Goal: Task Accomplishment & Management: Complete application form

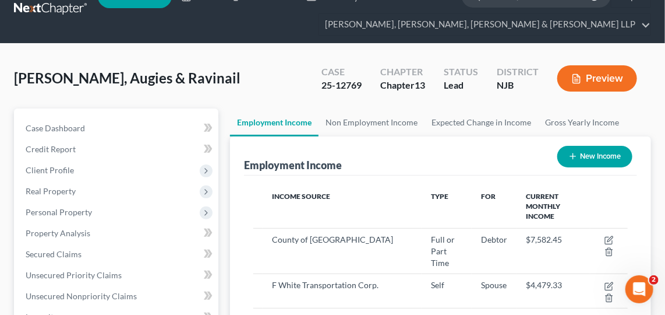
scroll to position [9, 0]
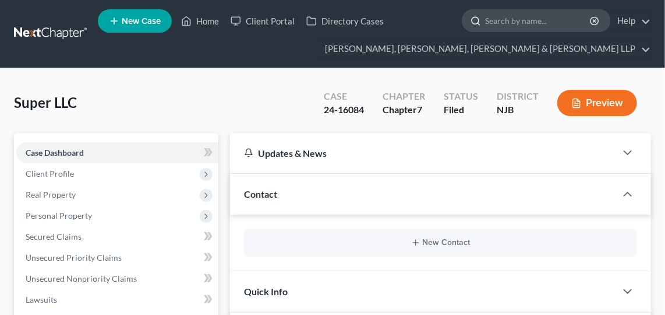
click at [519, 16] on input "search" at bounding box center [538, 21] width 107 height 22
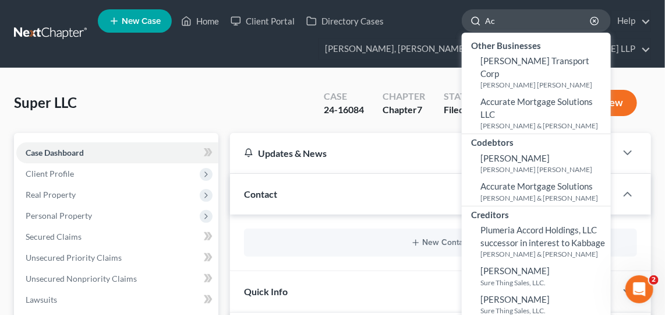
type input "A"
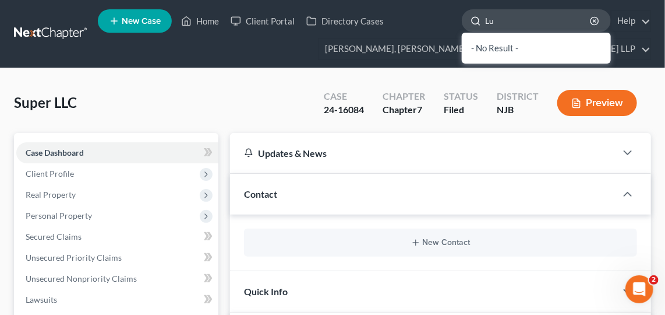
type input "L"
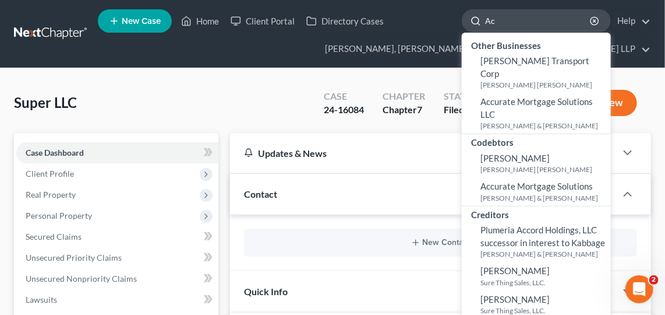
type input "A"
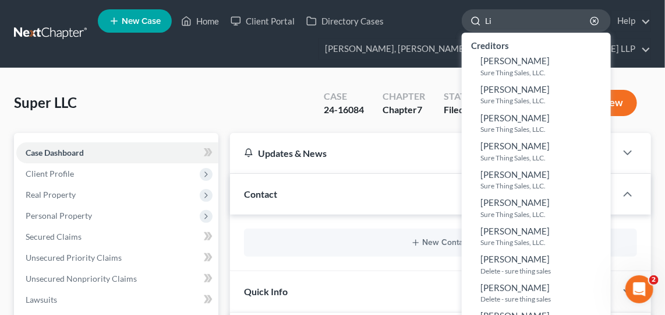
type input "L"
type input "[PERSON_NAME]"
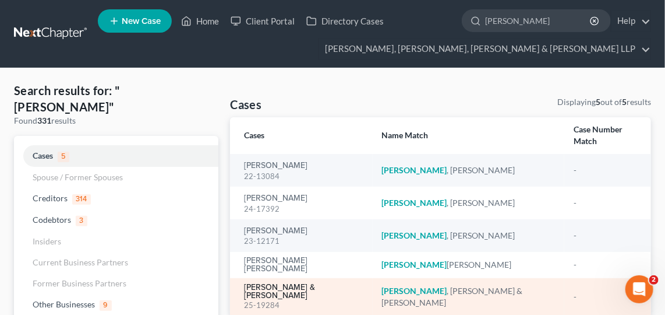
click at [305, 283] on link "[PERSON_NAME] & [PERSON_NAME]" at bounding box center [303, 291] width 119 height 16
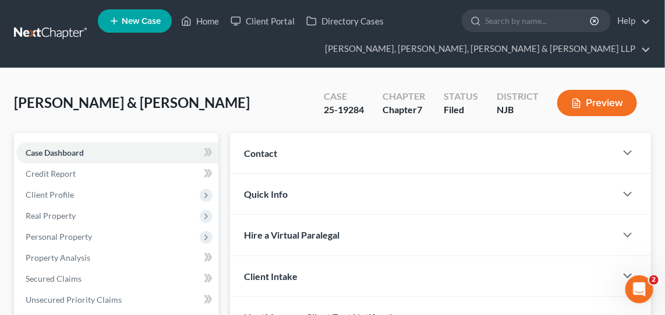
click at [274, 240] on span "Hire a Virtual Paralegal" at bounding box center [292, 234] width 96 height 11
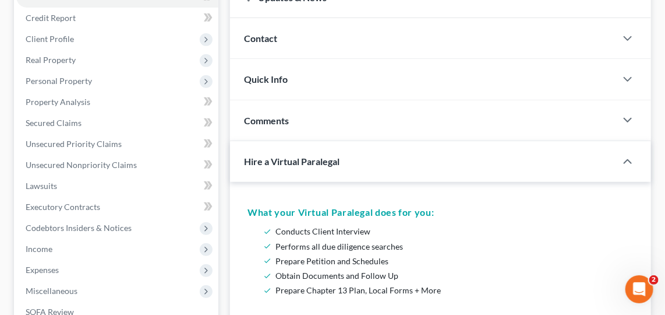
scroll to position [158, 0]
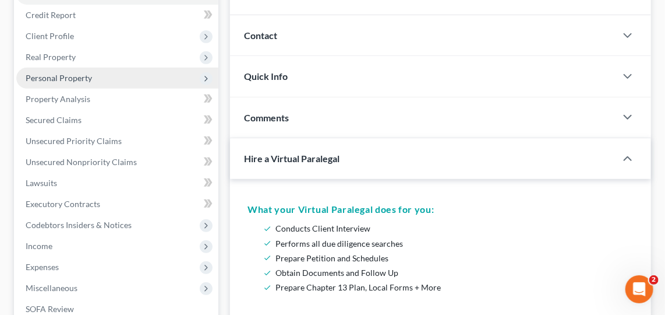
click at [85, 76] on span "Personal Property" at bounding box center [59, 78] width 66 height 10
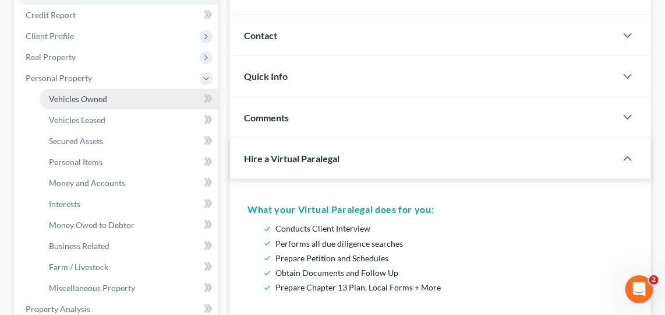
click at [101, 91] on link "Vehicles Owned" at bounding box center [129, 99] width 179 height 21
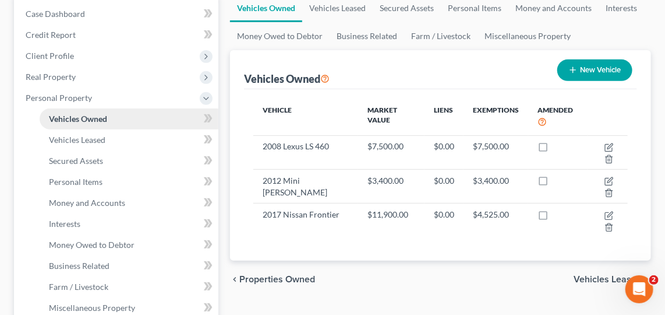
scroll to position [139, 0]
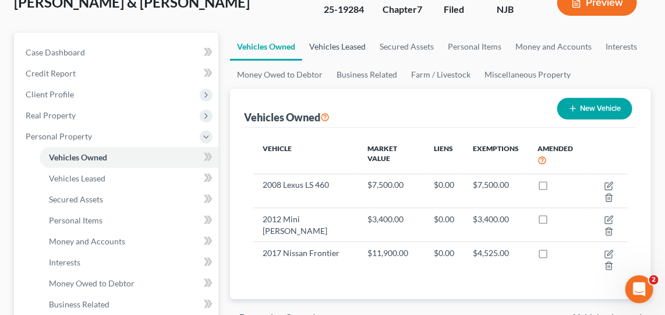
click at [341, 45] on link "Vehicles Leased" at bounding box center [337, 47] width 70 height 28
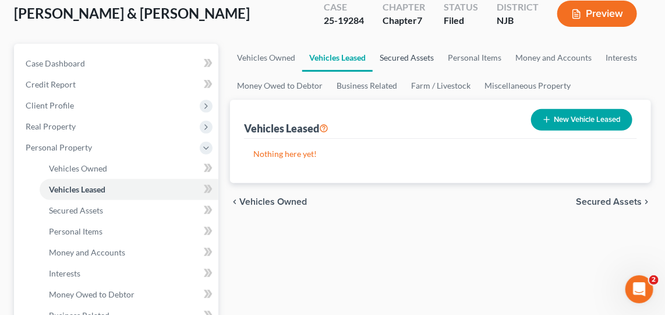
click at [411, 68] on link "Secured Assets" at bounding box center [407, 58] width 68 height 28
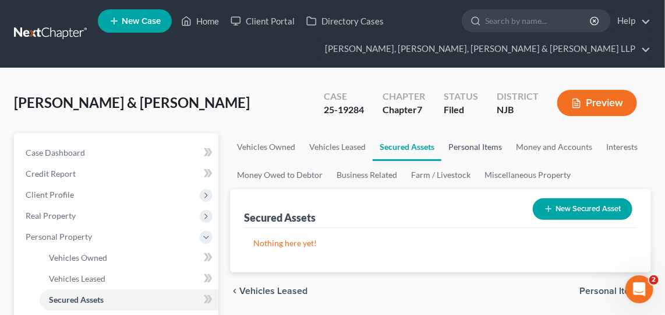
click at [474, 144] on link "Personal Items" at bounding box center [476, 147] width 68 height 28
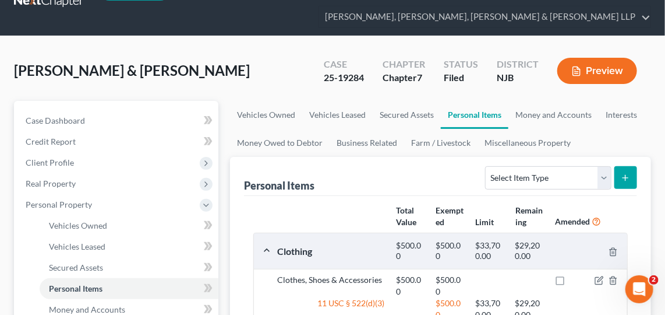
scroll to position [31, 0]
